Goal: Task Accomplishment & Management: Use online tool/utility

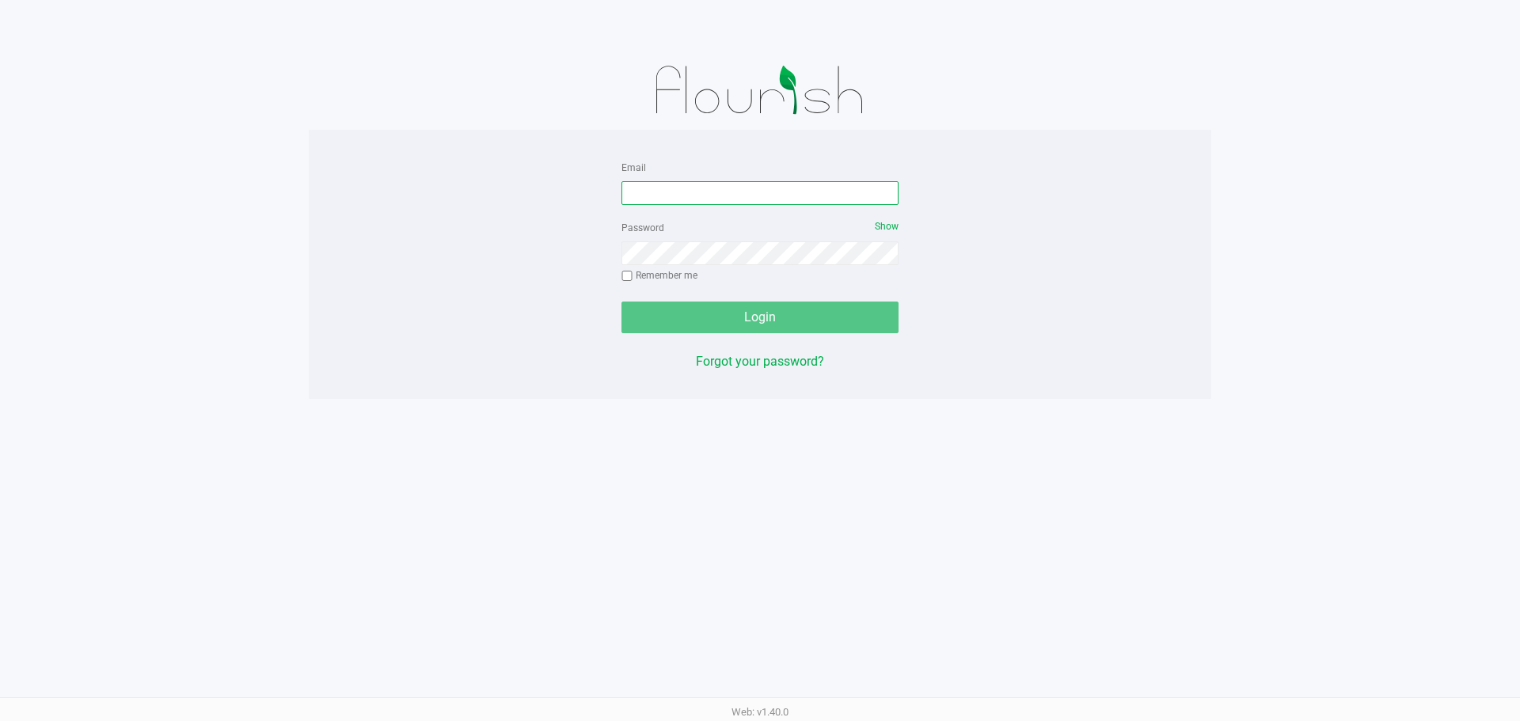
click at [728, 195] on input "Email" at bounding box center [759, 193] width 277 height 24
type input "[EMAIL_ADDRESS][DOMAIN_NAME]"
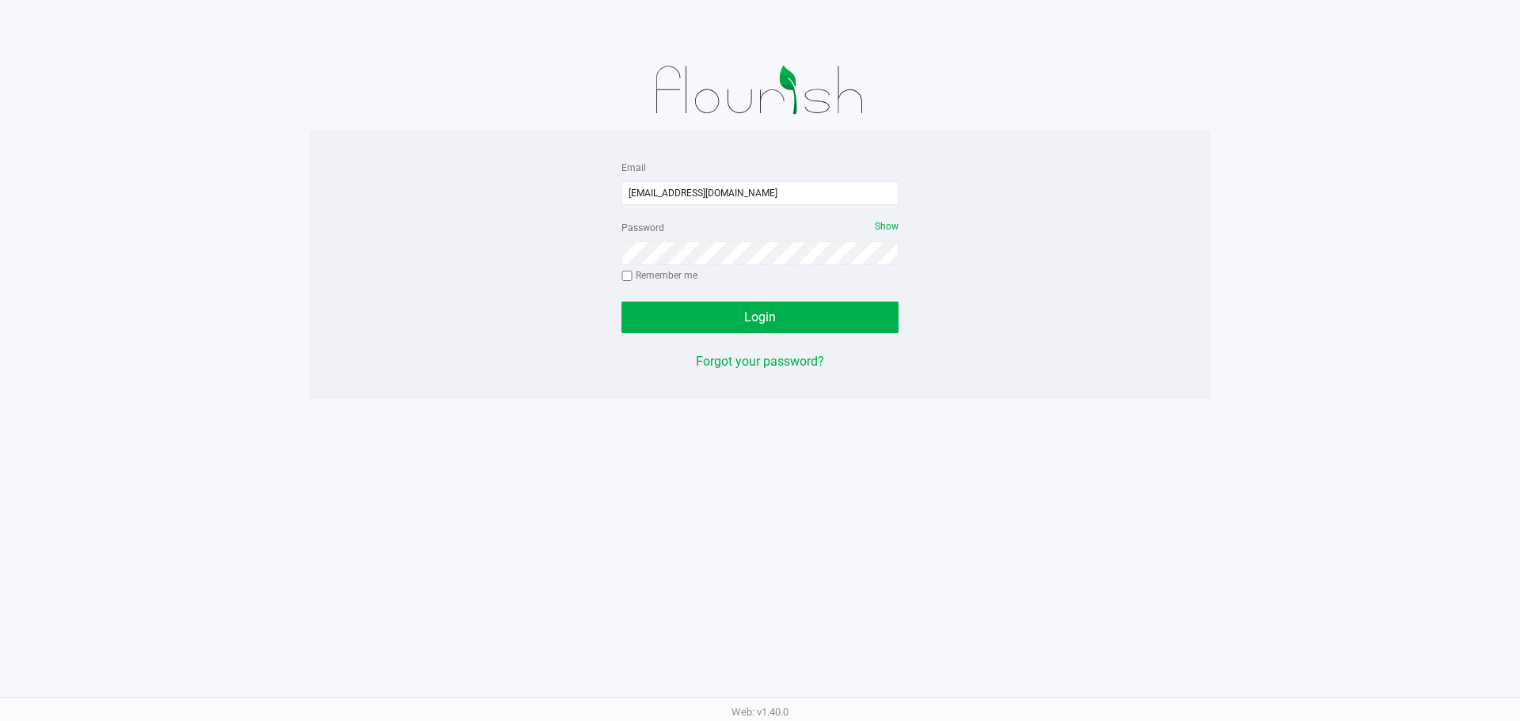
drag, startPoint x: 673, startPoint y: 278, endPoint x: 678, endPoint y: 285, distance: 8.6
click at [674, 278] on label "Remember me" at bounding box center [659, 275] width 76 height 14
click at [633, 278] on input "Remember me" at bounding box center [626, 276] width 11 height 11
checkbox input "true"
click at [688, 310] on button "Login" at bounding box center [759, 318] width 277 height 32
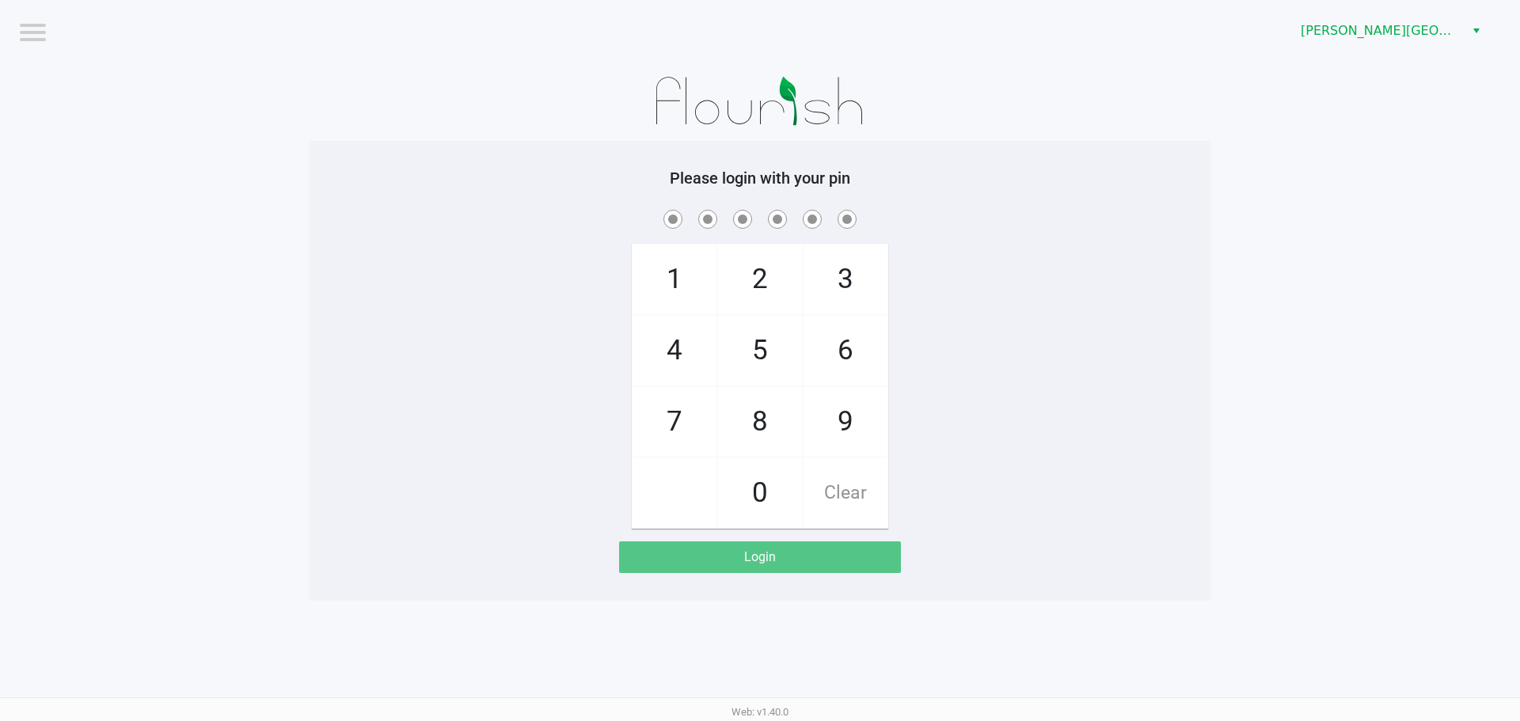
click at [1427, 67] on app-pos-login-wrapper "Logout [PERSON_NAME][GEOGRAPHIC_DATA] Please login with your pin 1 4 7 2 5 8 0 …" at bounding box center [760, 300] width 1520 height 601
click at [1422, 45] on kendo-dropdownlist "[PERSON_NAME][GEOGRAPHIC_DATA]" at bounding box center [1389, 31] width 198 height 30
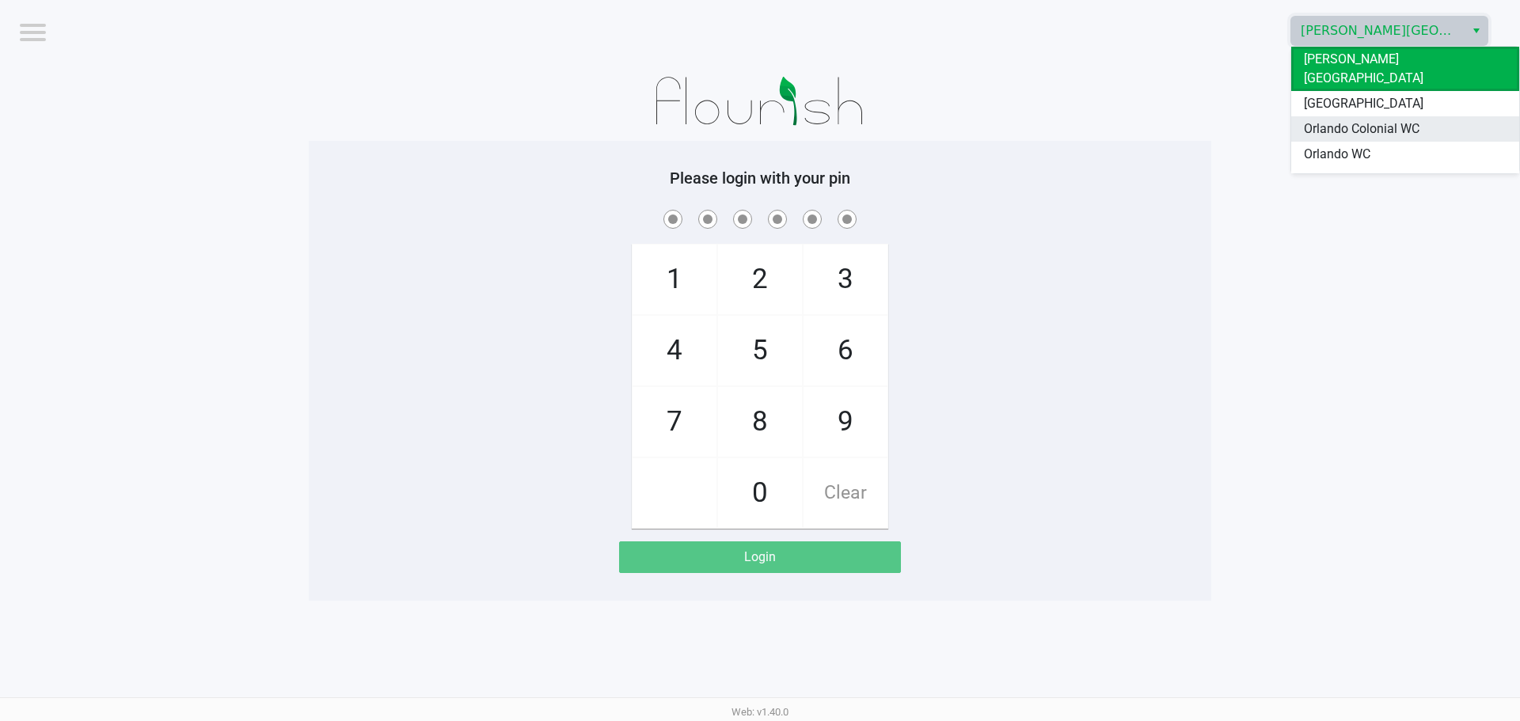
click at [1393, 120] on span "Orlando Colonial WC" at bounding box center [1362, 129] width 116 height 19
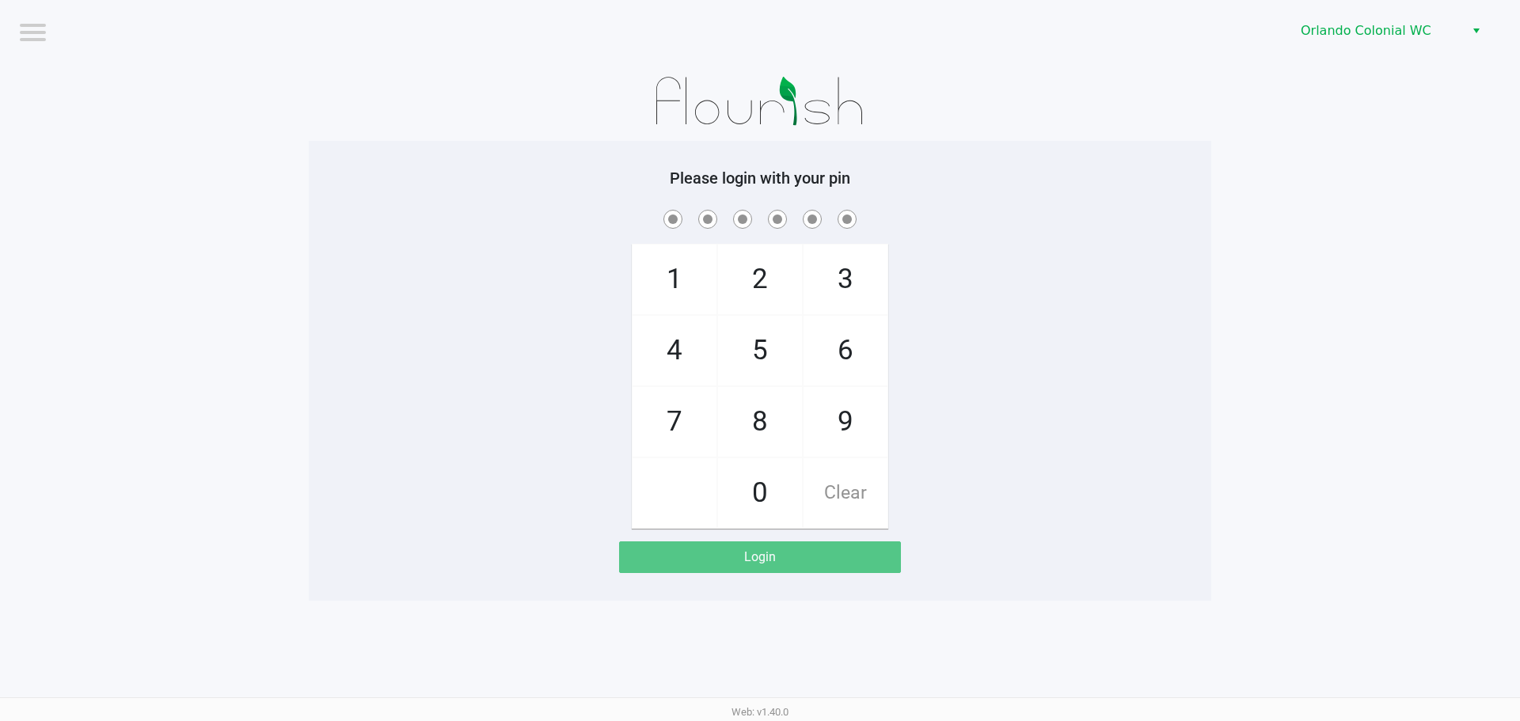
drag, startPoint x: 1393, startPoint y: 155, endPoint x: 1419, endPoint y: 156, distance: 26.1
click at [1393, 155] on app-pos-login-wrapper "Logout Orlando Colonial WC Please login with your pin 1 4 7 2 5 8 0 3 6 9 Clear…" at bounding box center [760, 300] width 1520 height 601
checkbox input "true"
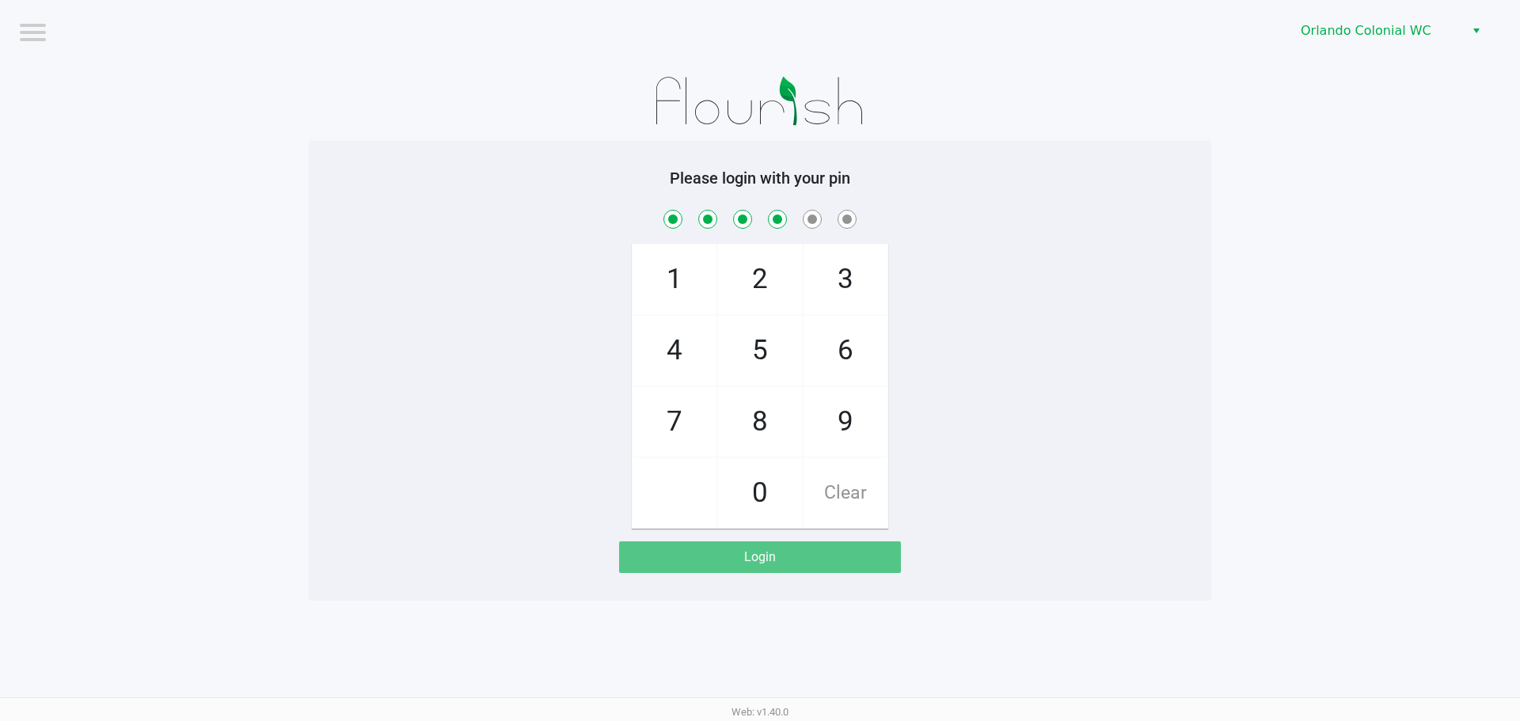
checkbox input "true"
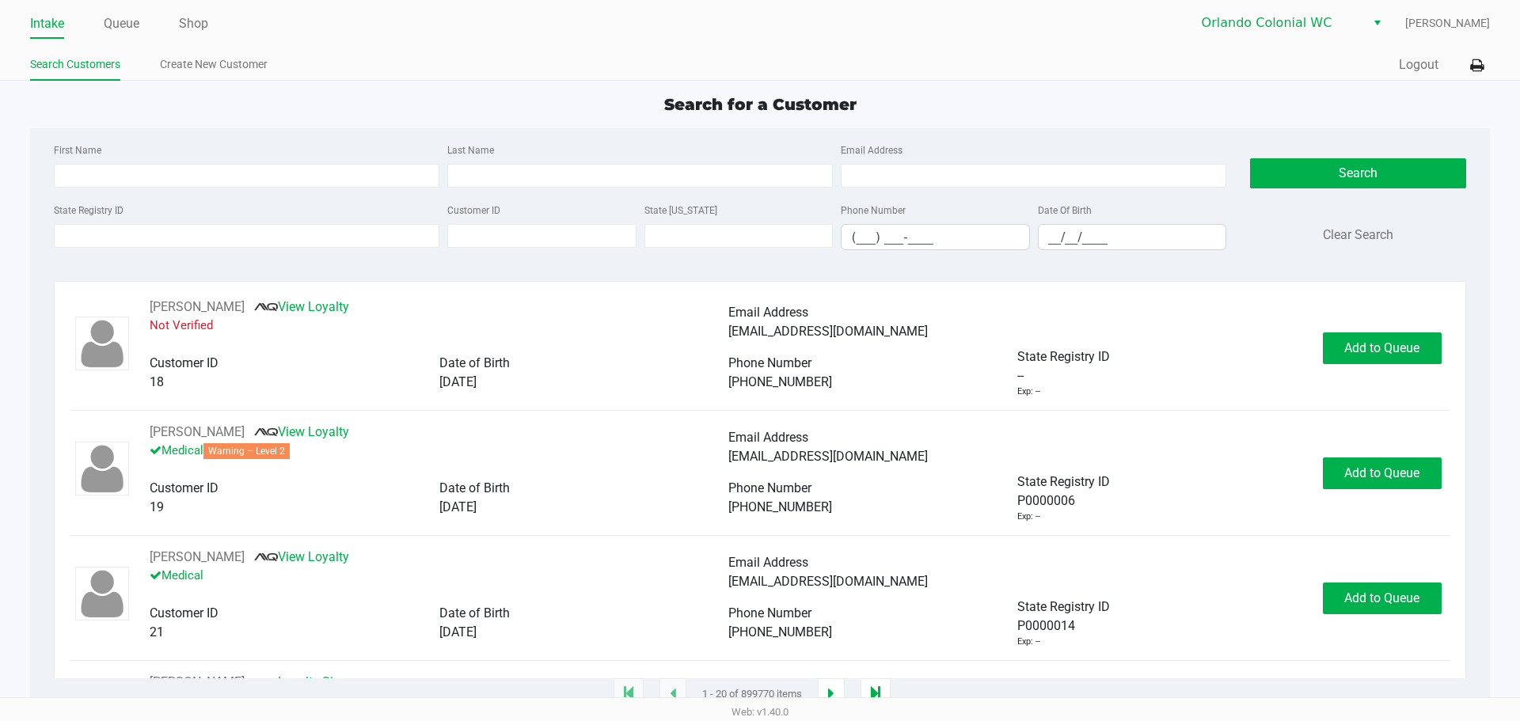
drag, startPoint x: 198, startPoint y: 22, endPoint x: 329, endPoint y: 29, distance: 130.8
click at [198, 22] on link "Shop" at bounding box center [193, 24] width 29 height 22
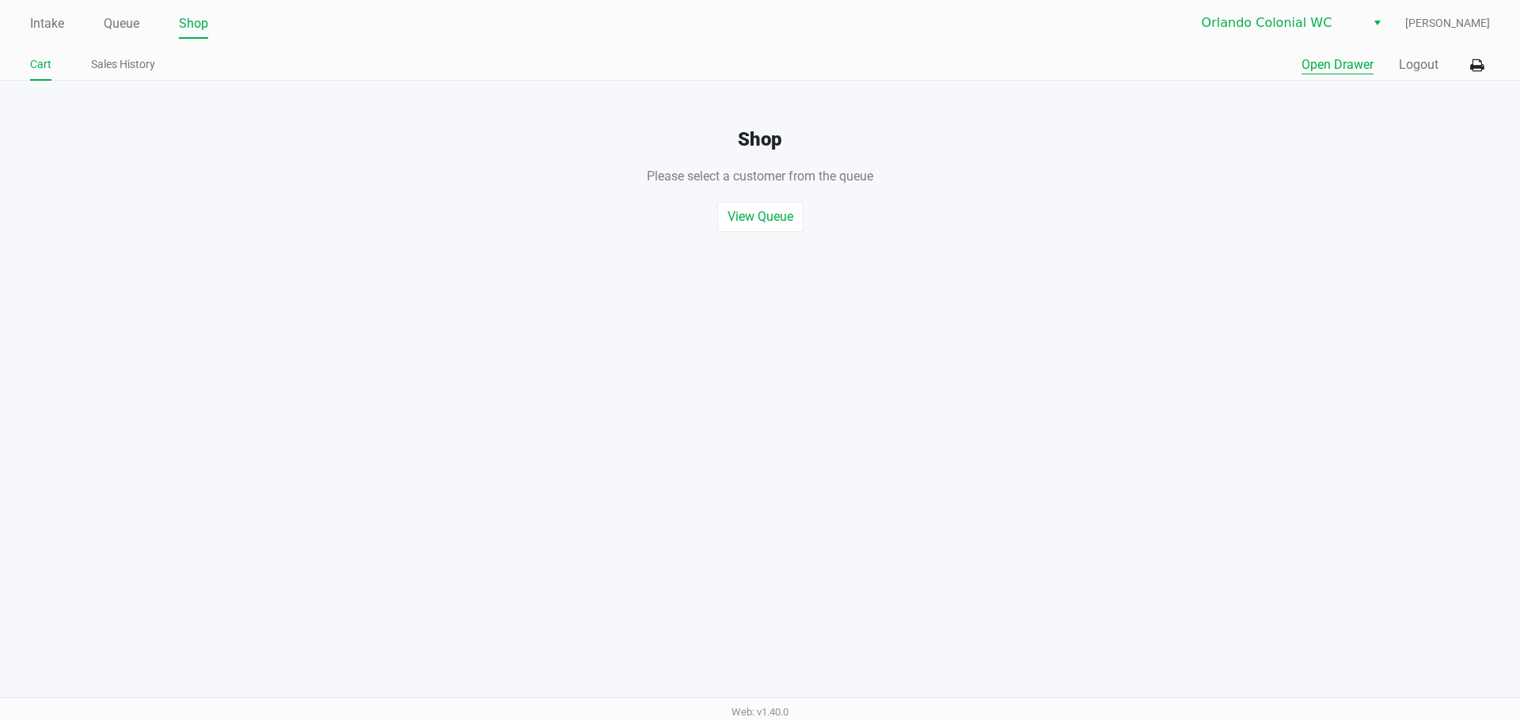
click at [1354, 67] on button "Open Drawer" at bounding box center [1338, 64] width 72 height 19
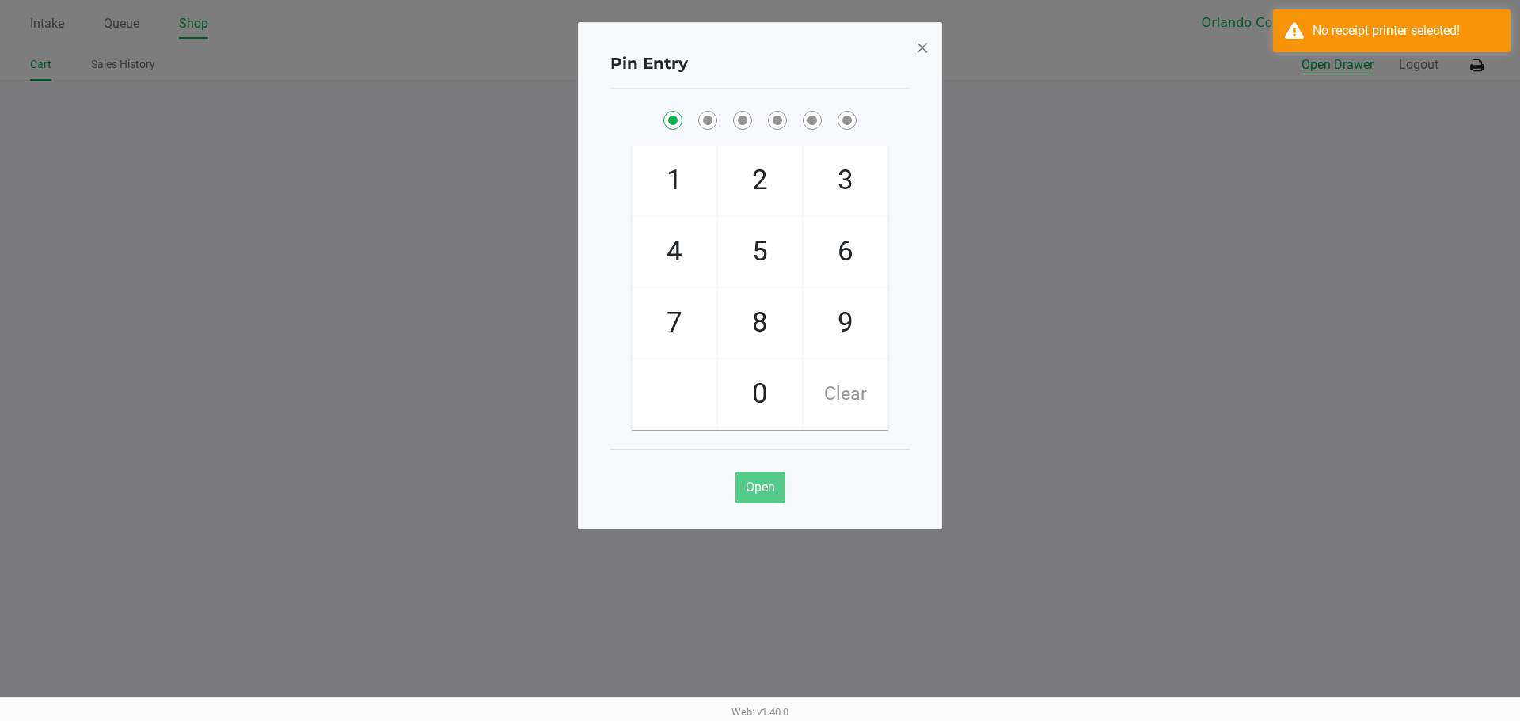
checkbox input "true"
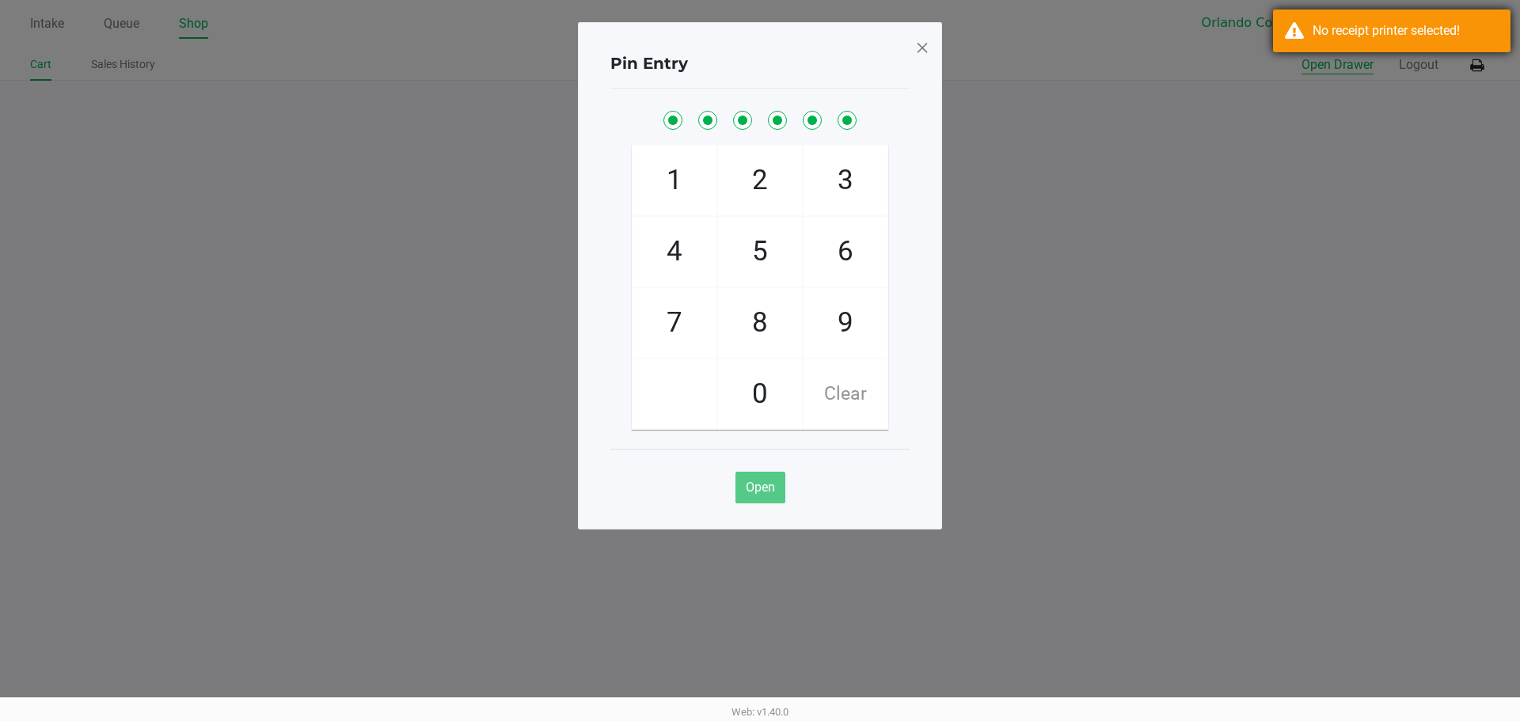
checkbox input "true"
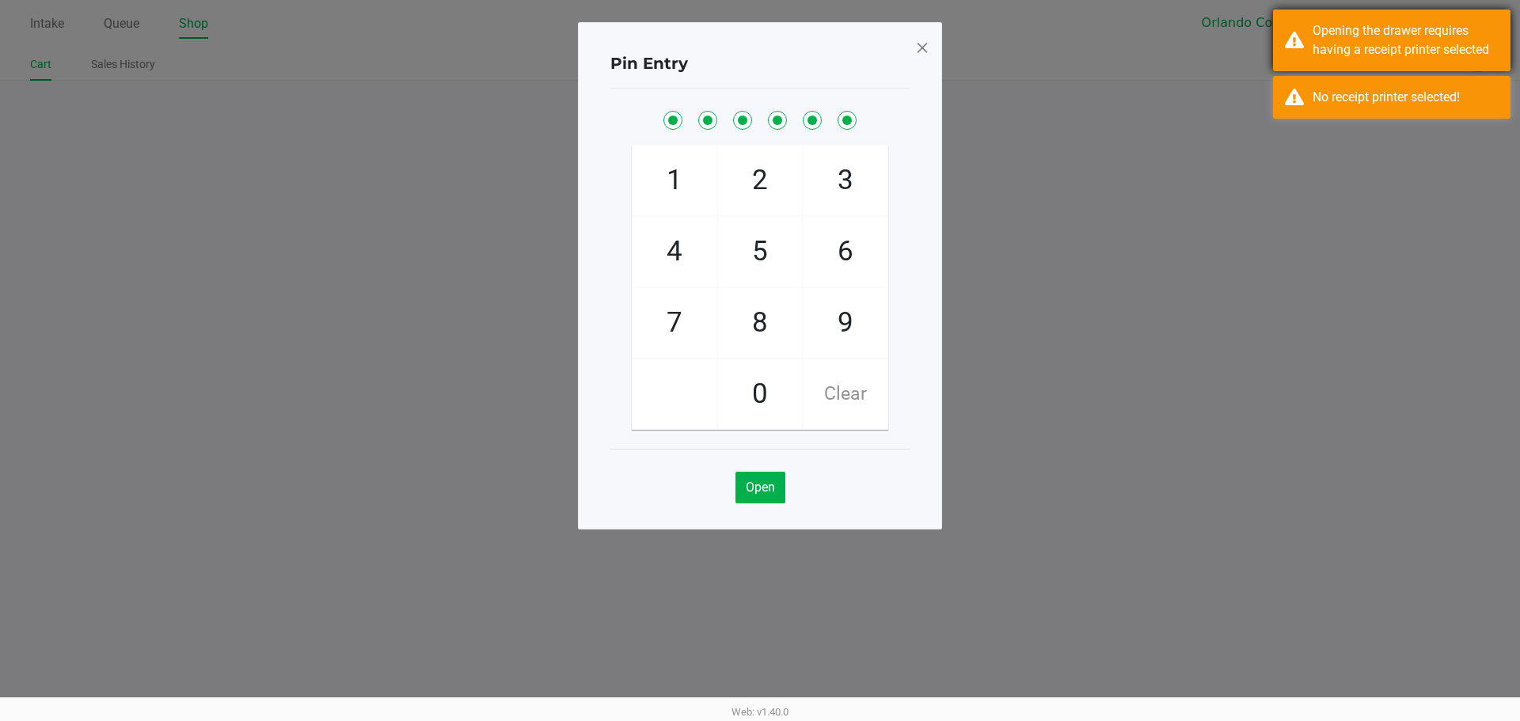
click at [1353, 51] on div "Opening the drawer requires having a receipt printer selected" at bounding box center [1406, 40] width 186 height 38
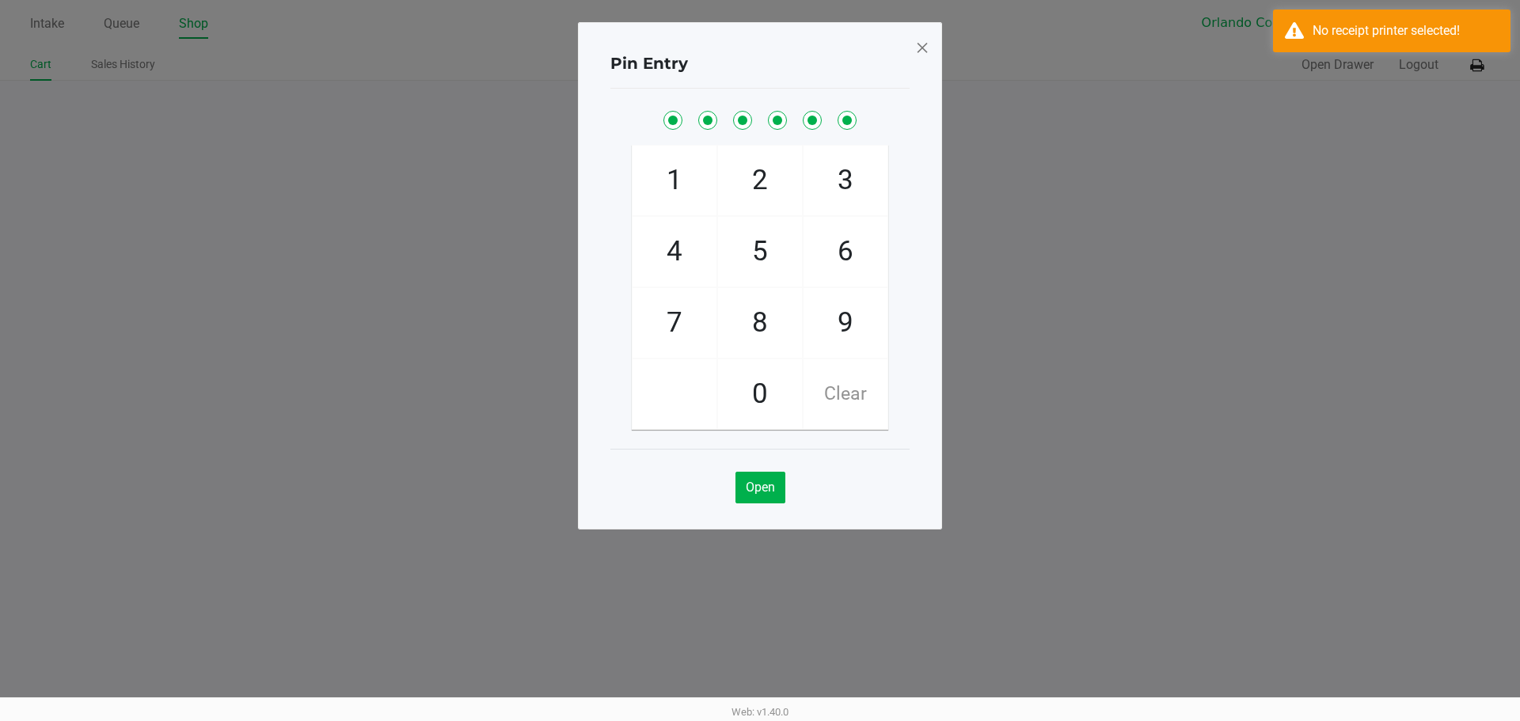
click at [1357, 92] on ngb-modal-window "Pin Entry 1 4 7 2 5 8 0 3 6 9 Clear Open" at bounding box center [760, 360] width 1520 height 721
click at [1343, 21] on div "No receipt printer selected!" at bounding box center [1392, 31] width 238 height 43
drag, startPoint x: 928, startPoint y: 45, endPoint x: 1330, endPoint y: 39, distance: 402.2
click at [929, 45] on div "Pin Entry 1 4 7 2 5 8 0 3 6 9 Clear Open" at bounding box center [760, 275] width 364 height 507
click at [925, 45] on span at bounding box center [922, 47] width 14 height 25
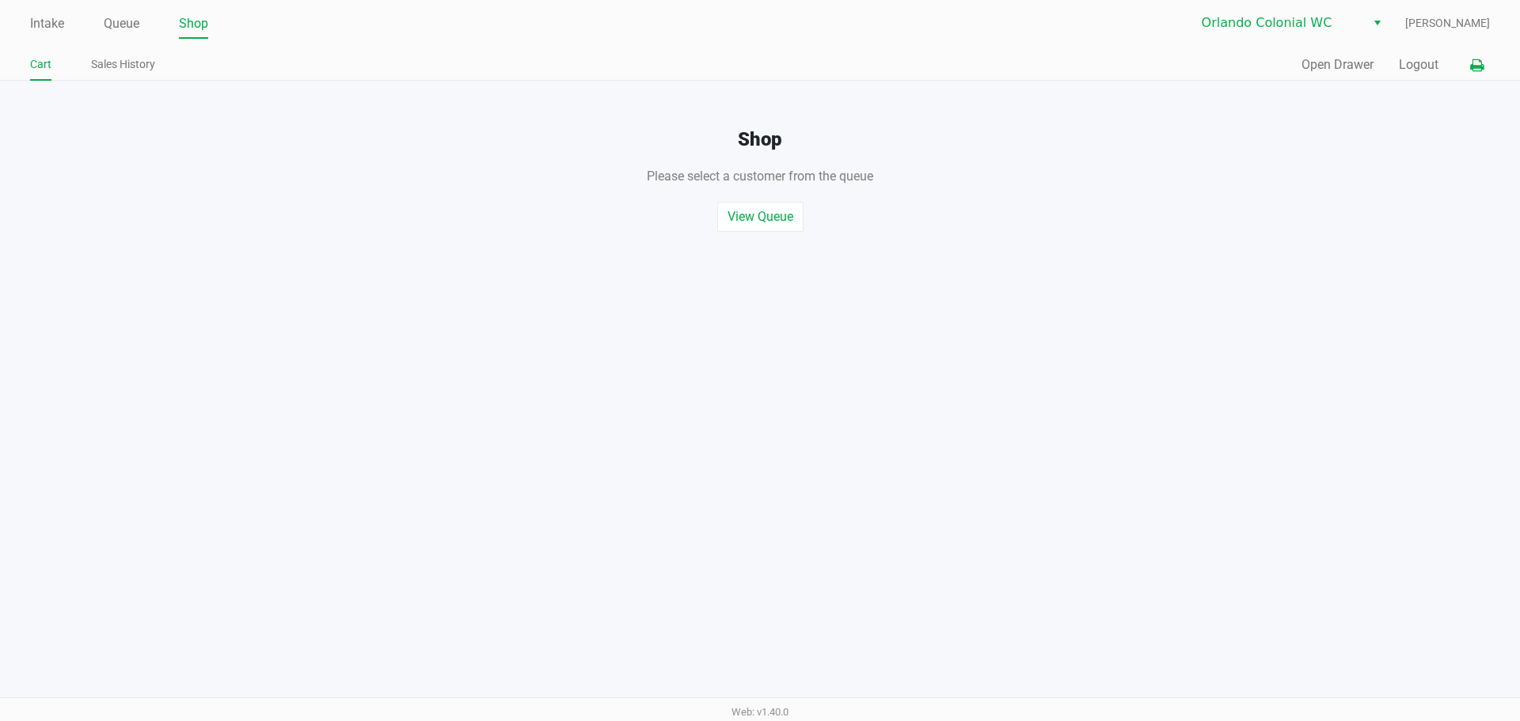
click at [1464, 73] on button at bounding box center [1477, 65] width 26 height 29
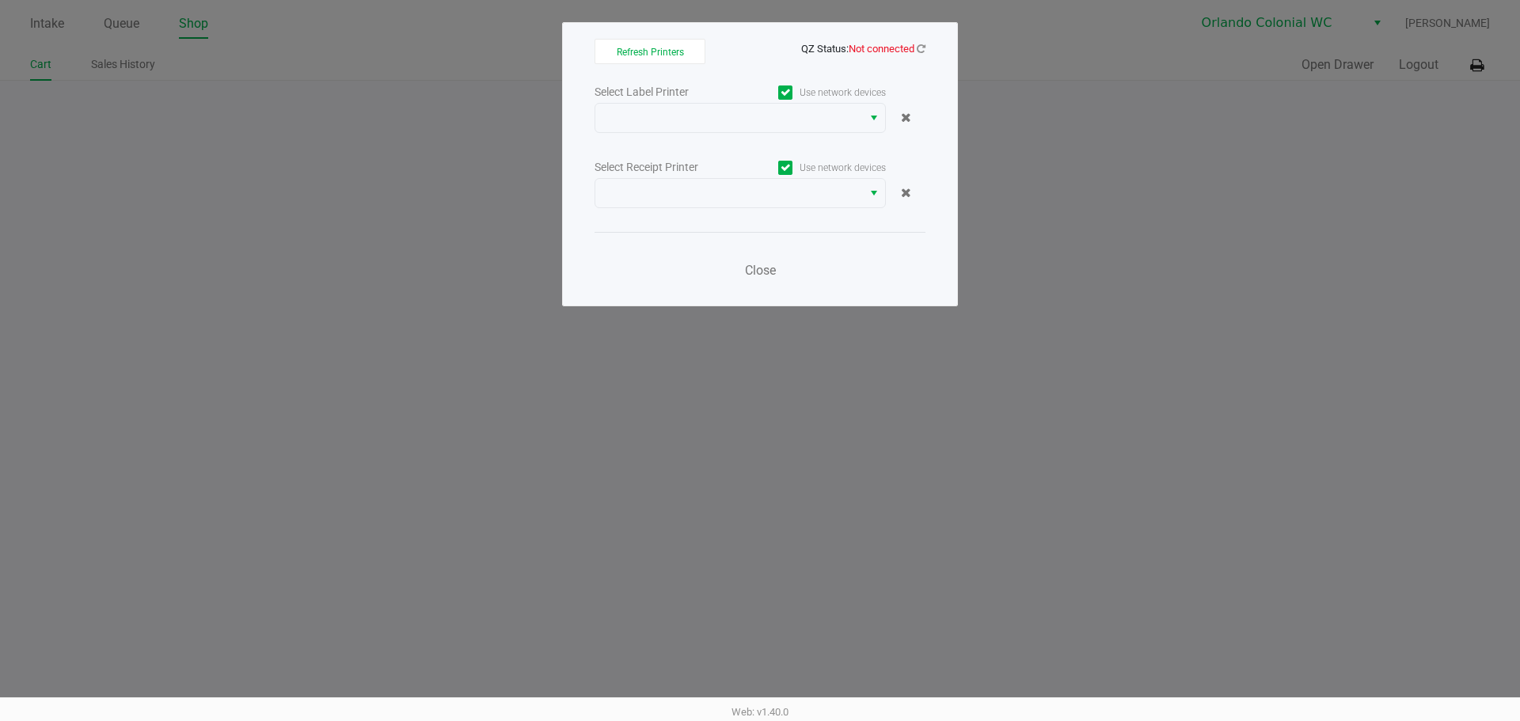
drag, startPoint x: 1464, startPoint y: 73, endPoint x: 1477, endPoint y: 73, distance: 13.5
click at [1477, 73] on ngb-modal-window "Refresh Printers QZ Status: Not connected Select Label Printer Use network devi…" at bounding box center [760, 360] width 1520 height 721
click at [1155, 91] on ngb-modal-window "Refresh Printers QZ Status: Not connected Select Label Printer Use network devi…" at bounding box center [760, 360] width 1520 height 721
click at [754, 272] on span "Close" at bounding box center [760, 270] width 31 height 15
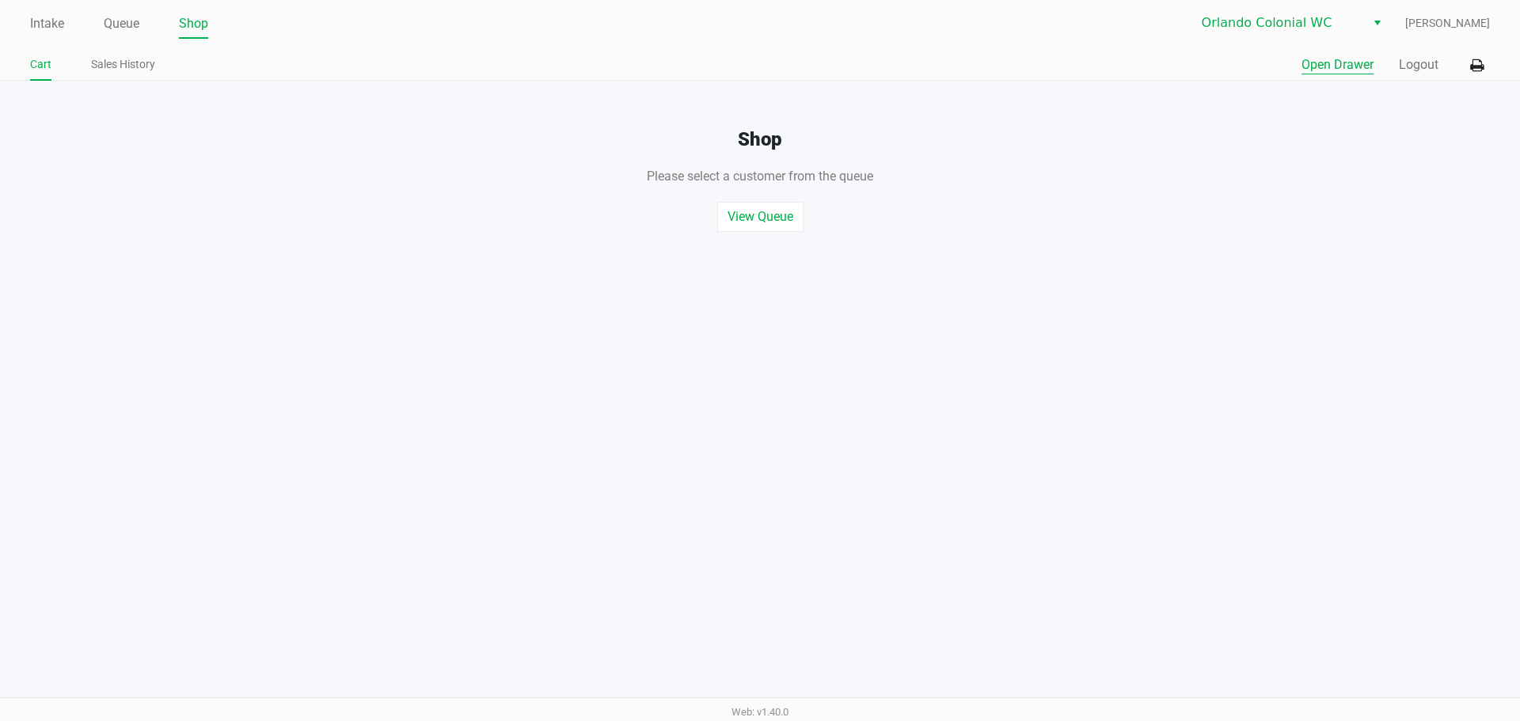
click at [1338, 56] on button "Open Drawer" at bounding box center [1338, 64] width 72 height 19
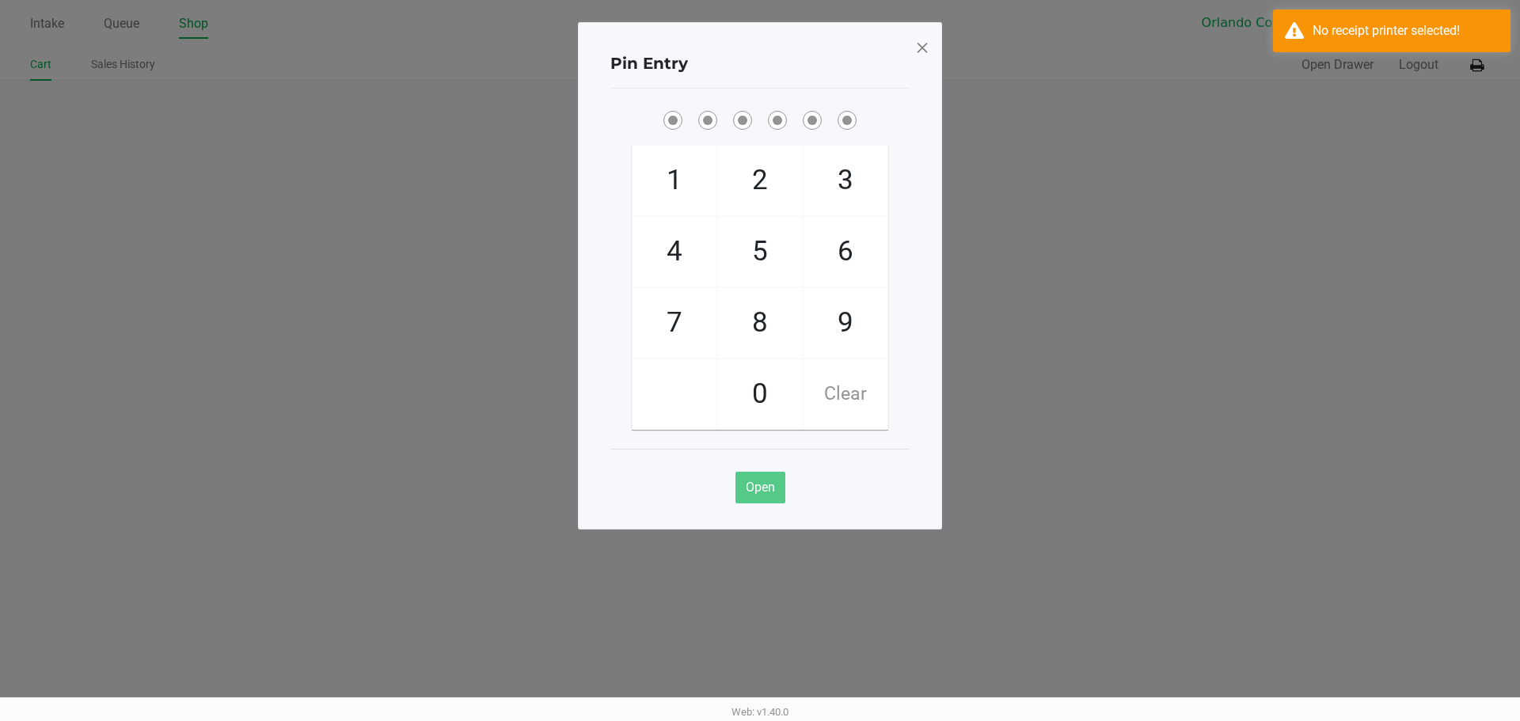
click at [921, 55] on span at bounding box center [922, 47] width 14 height 25
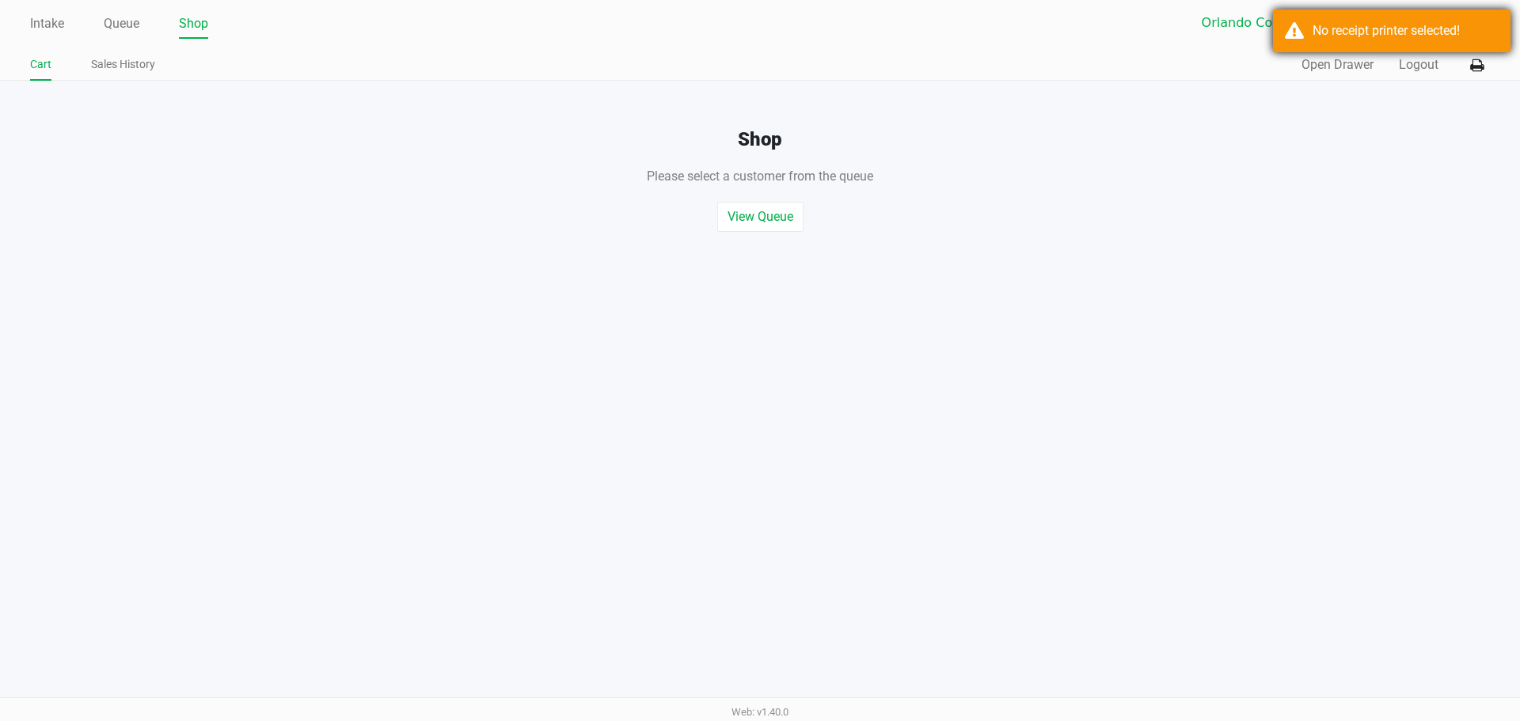
click at [1432, 10] on div "No receipt printer selected!" at bounding box center [1392, 31] width 238 height 43
click at [1481, 65] on icon at bounding box center [1476, 65] width 13 height 11
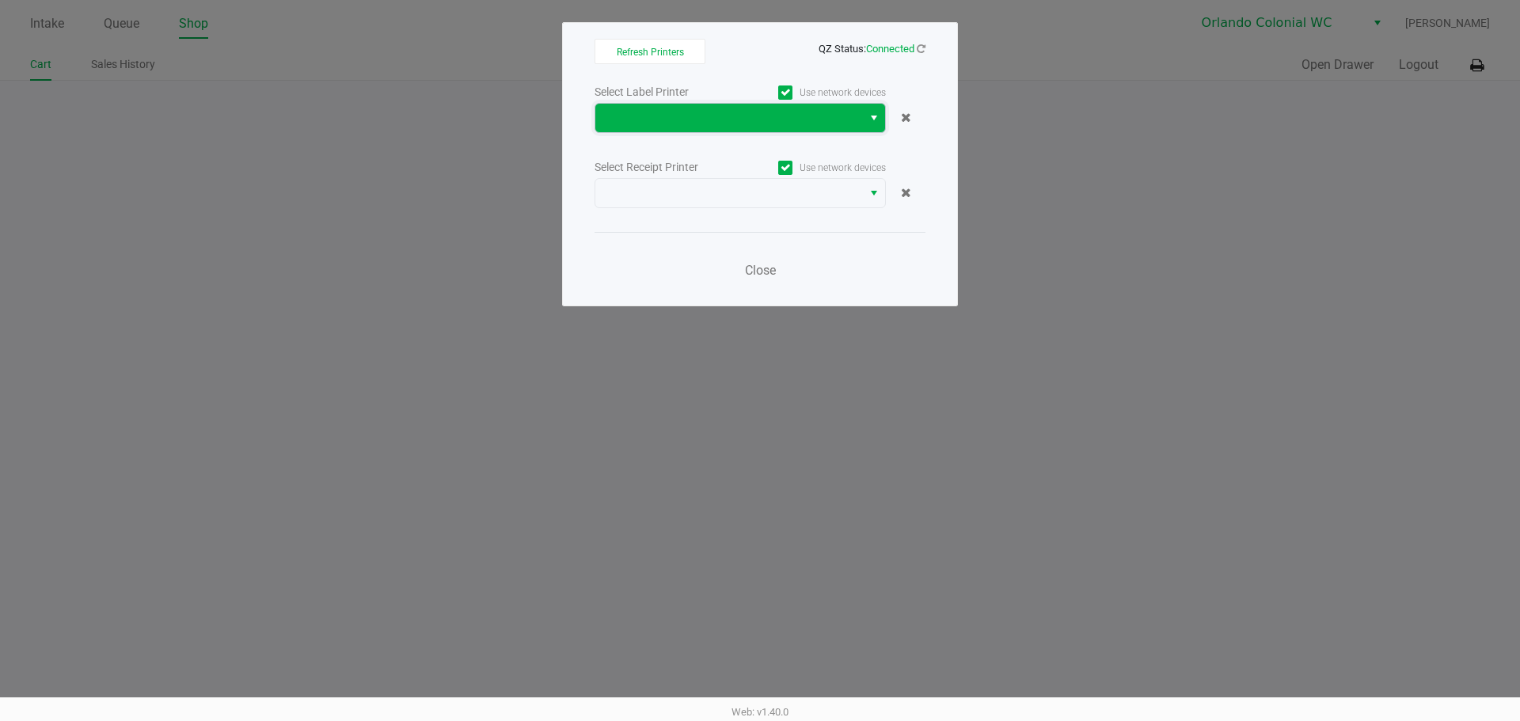
click at [754, 119] on span at bounding box center [729, 117] width 248 height 19
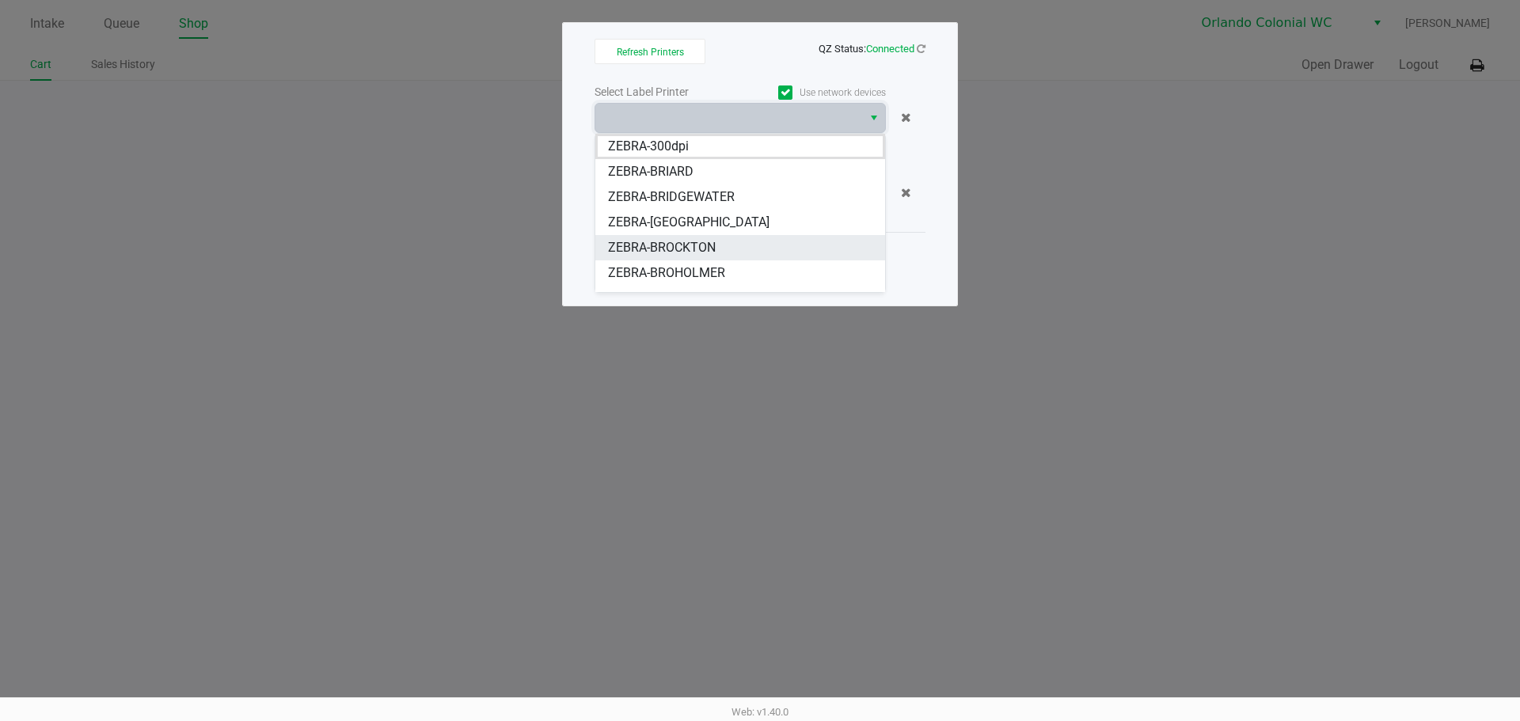
scroll to position [19, 0]
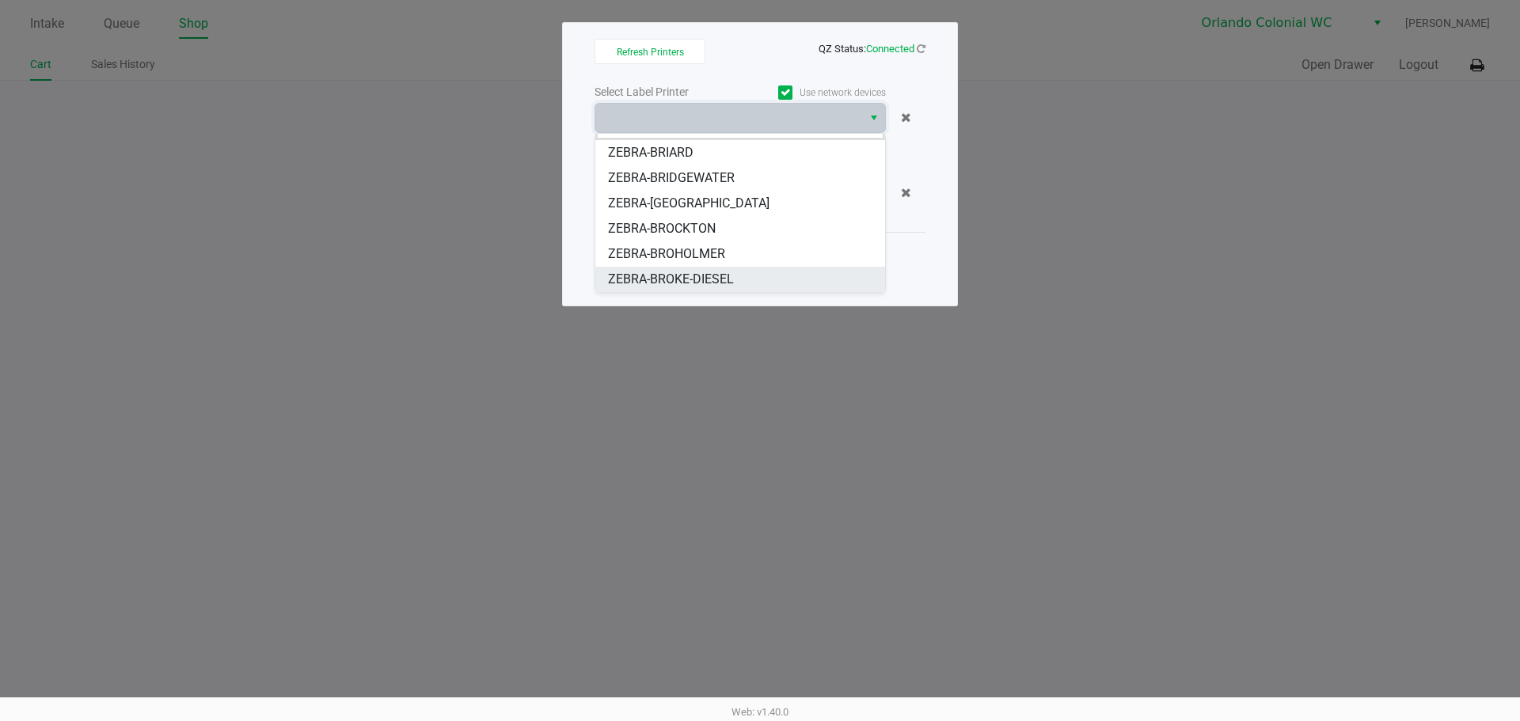
click at [712, 278] on span "ZEBRA-BROKE-DIESEL" at bounding box center [671, 279] width 126 height 19
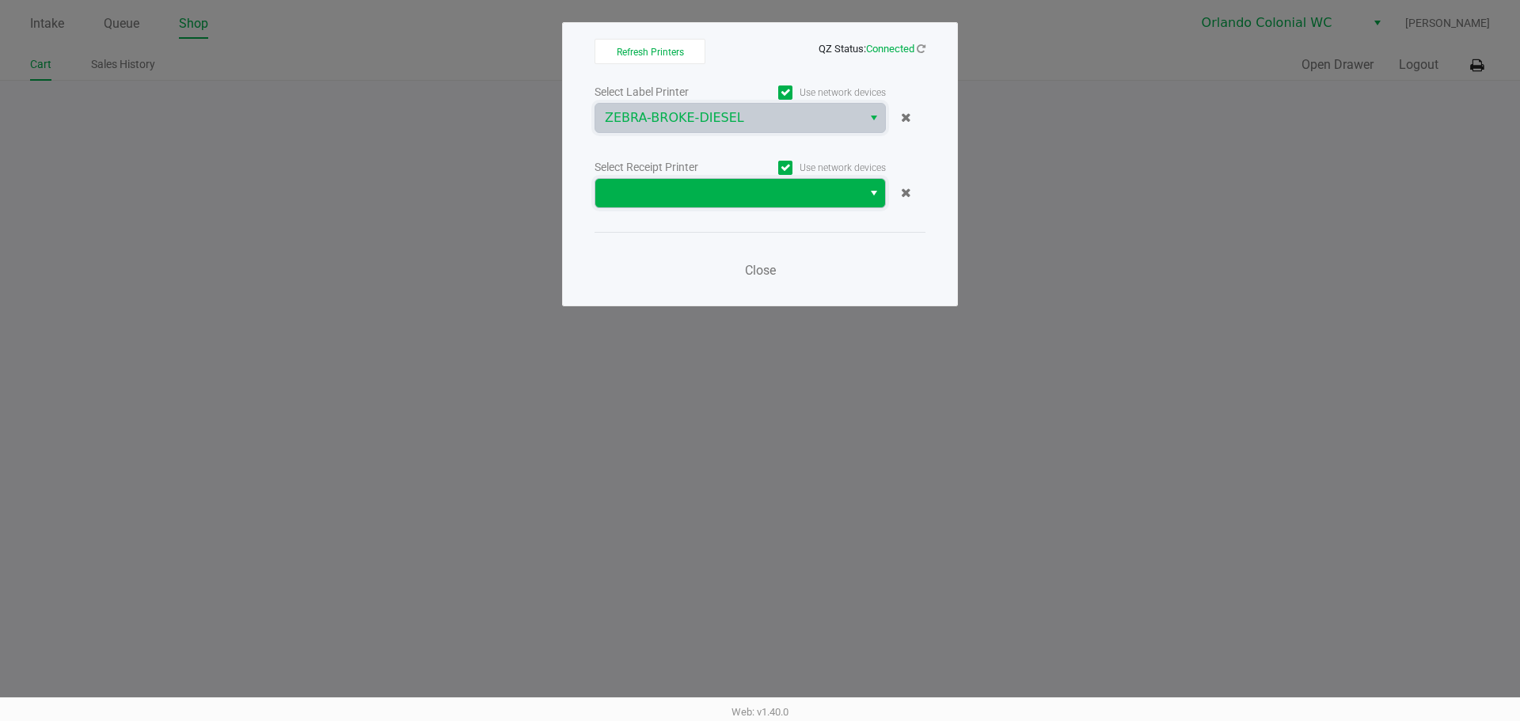
click at [708, 181] on span at bounding box center [728, 193] width 267 height 29
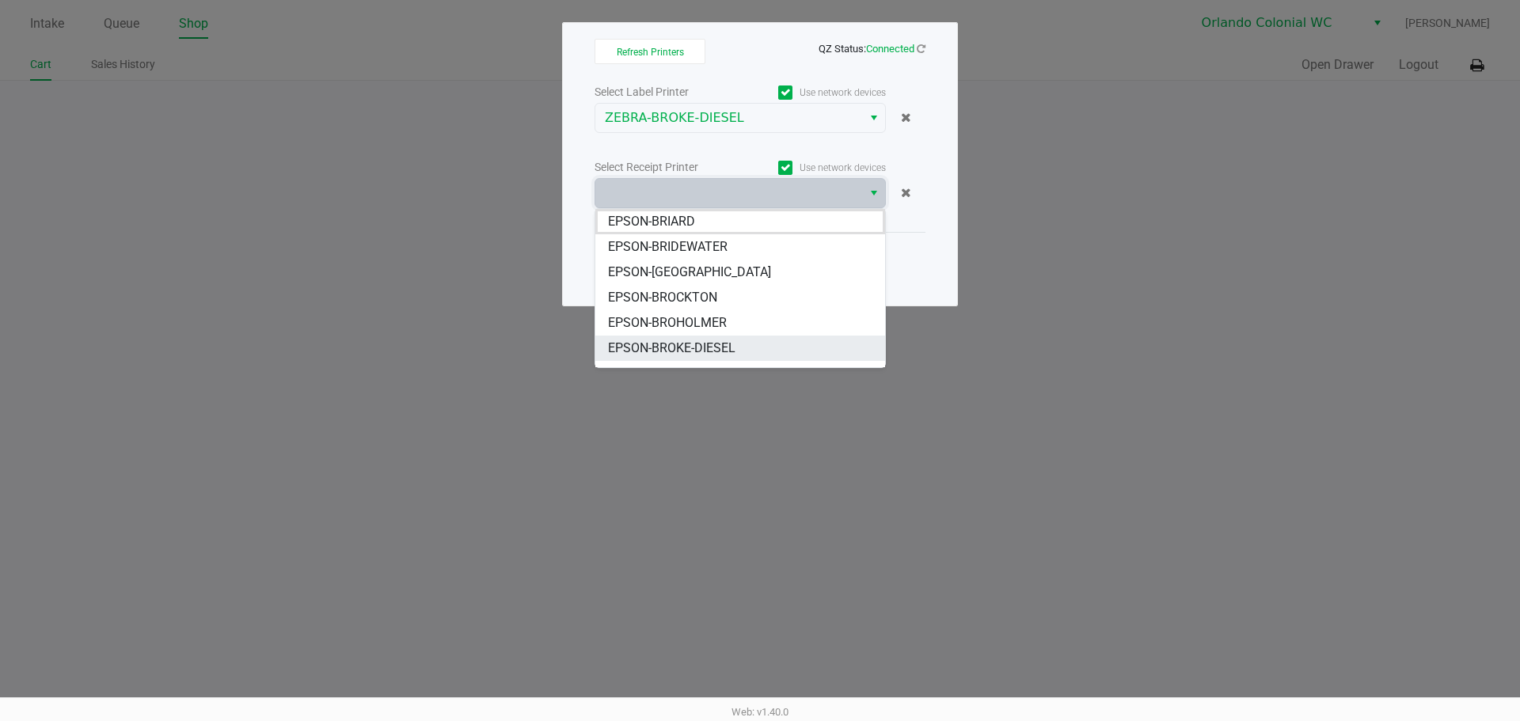
click at [710, 349] on span "EPSON-BROKE-DIESEL" at bounding box center [671, 348] width 127 height 19
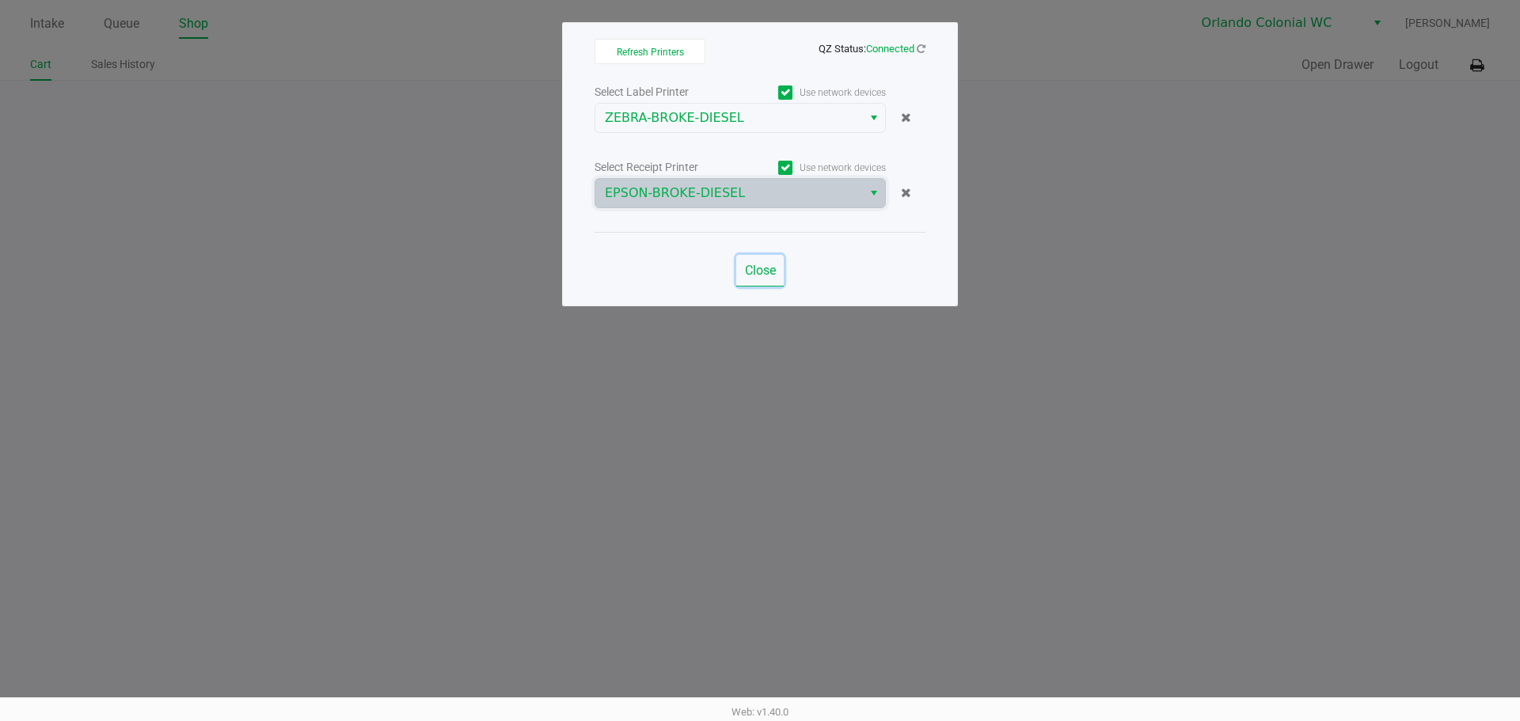
click at [757, 264] on span "Close" at bounding box center [760, 270] width 31 height 15
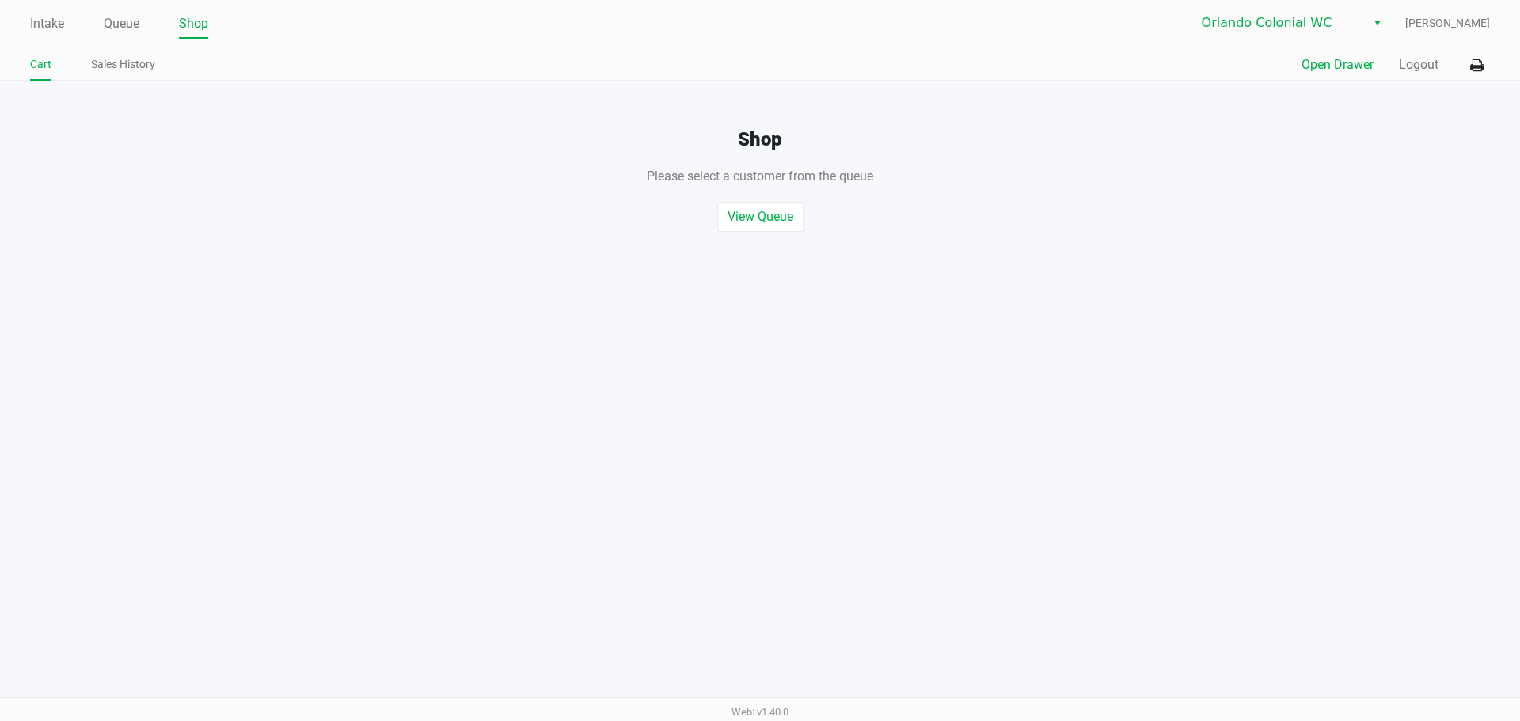
click at [1332, 62] on button "Open Drawer" at bounding box center [1338, 64] width 72 height 19
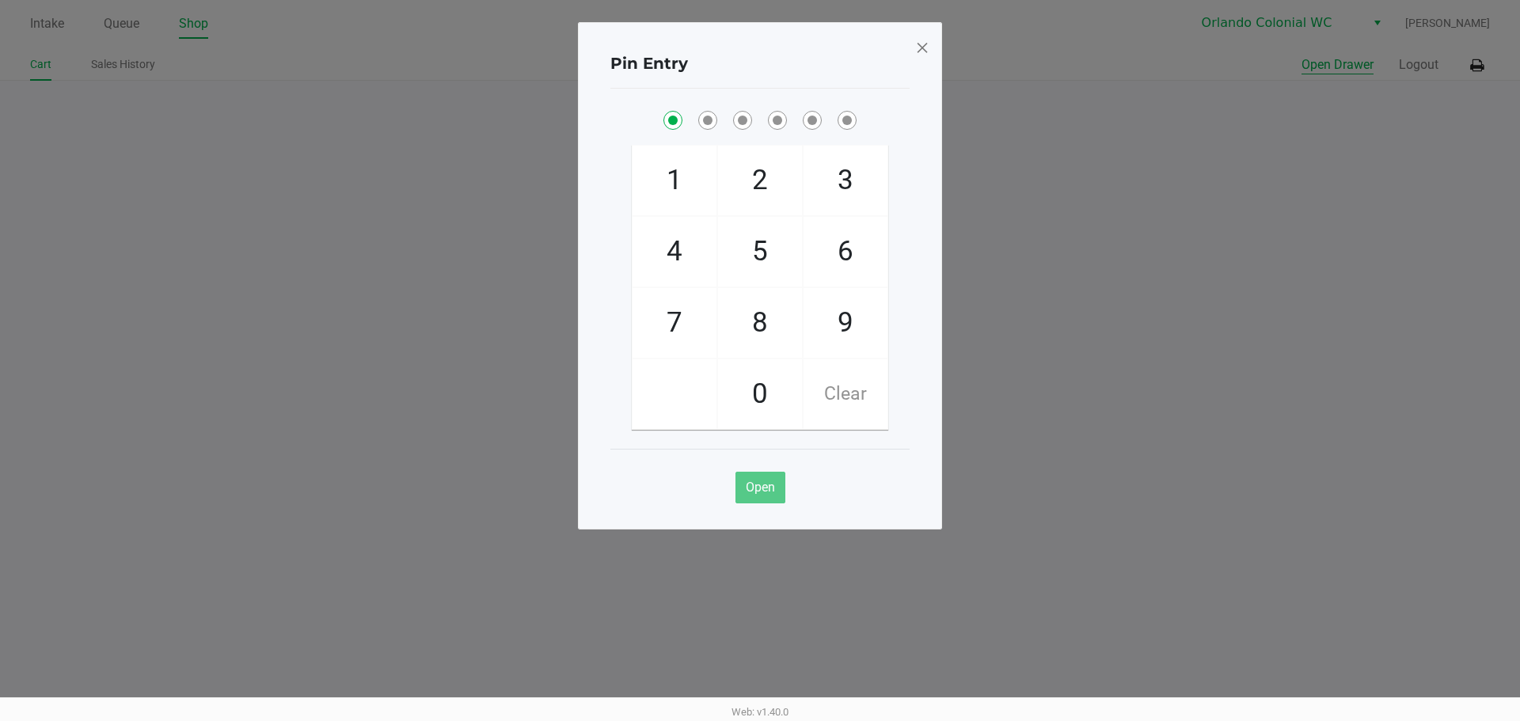
checkbox input "true"
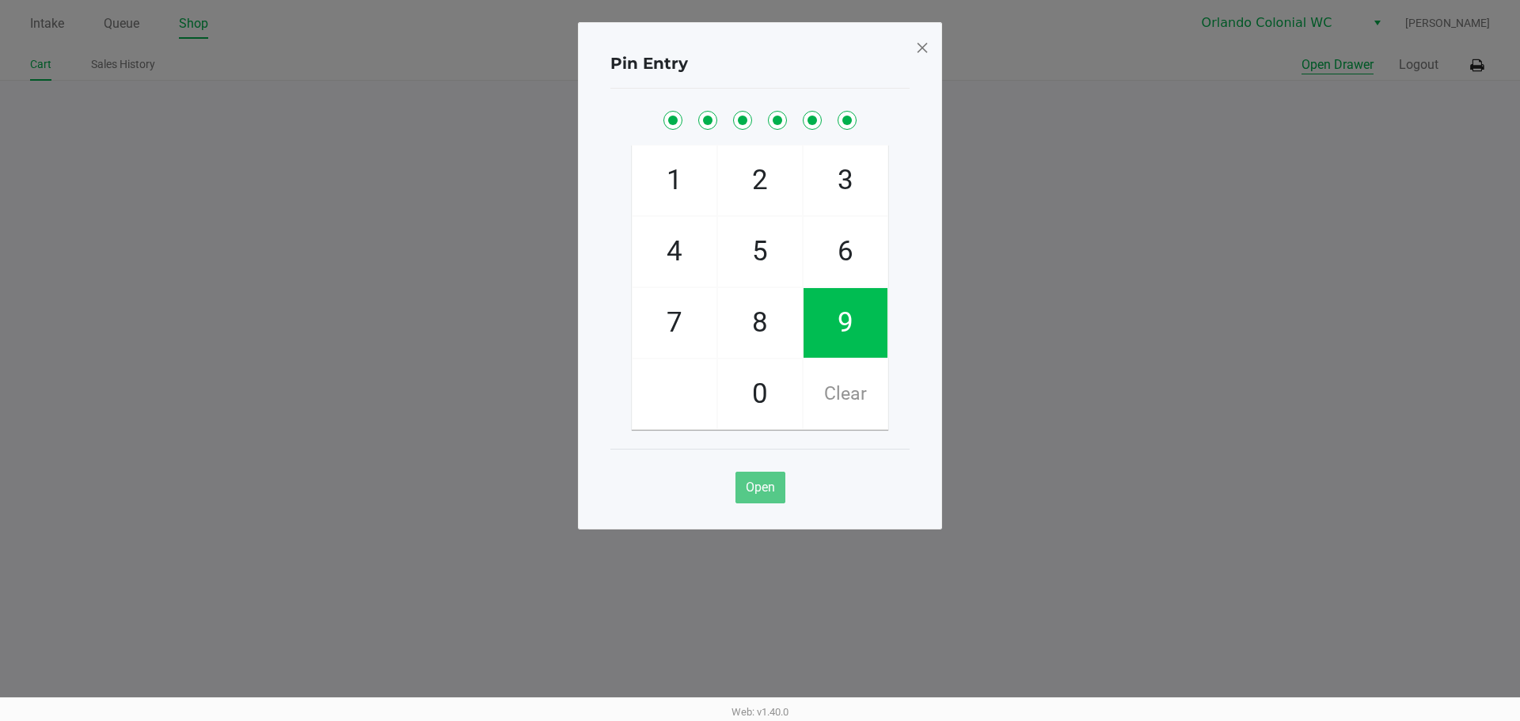
checkbox input "true"
click at [926, 48] on span at bounding box center [922, 47] width 14 height 25
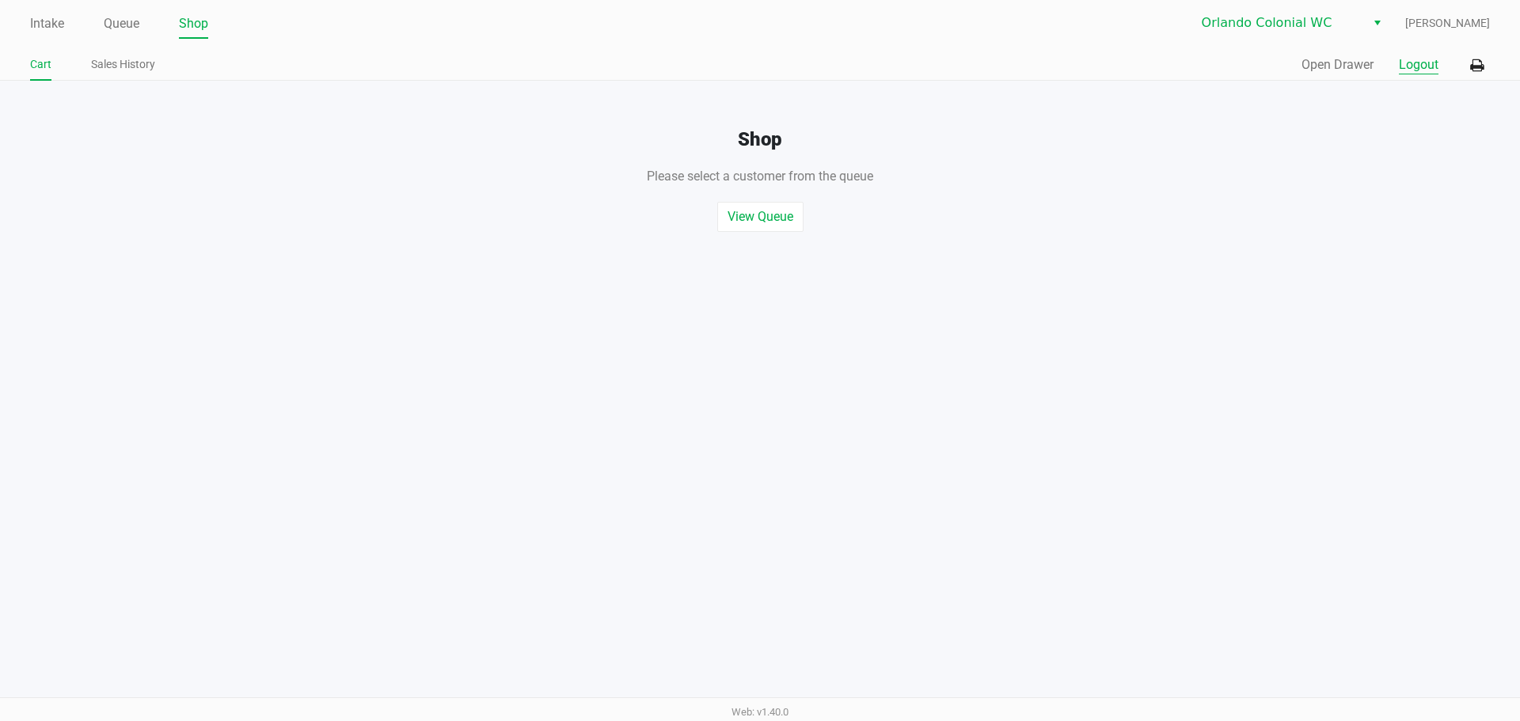
click at [1424, 64] on button "Logout" at bounding box center [1419, 64] width 40 height 19
